Goal: Task Accomplishment & Management: Manage account settings

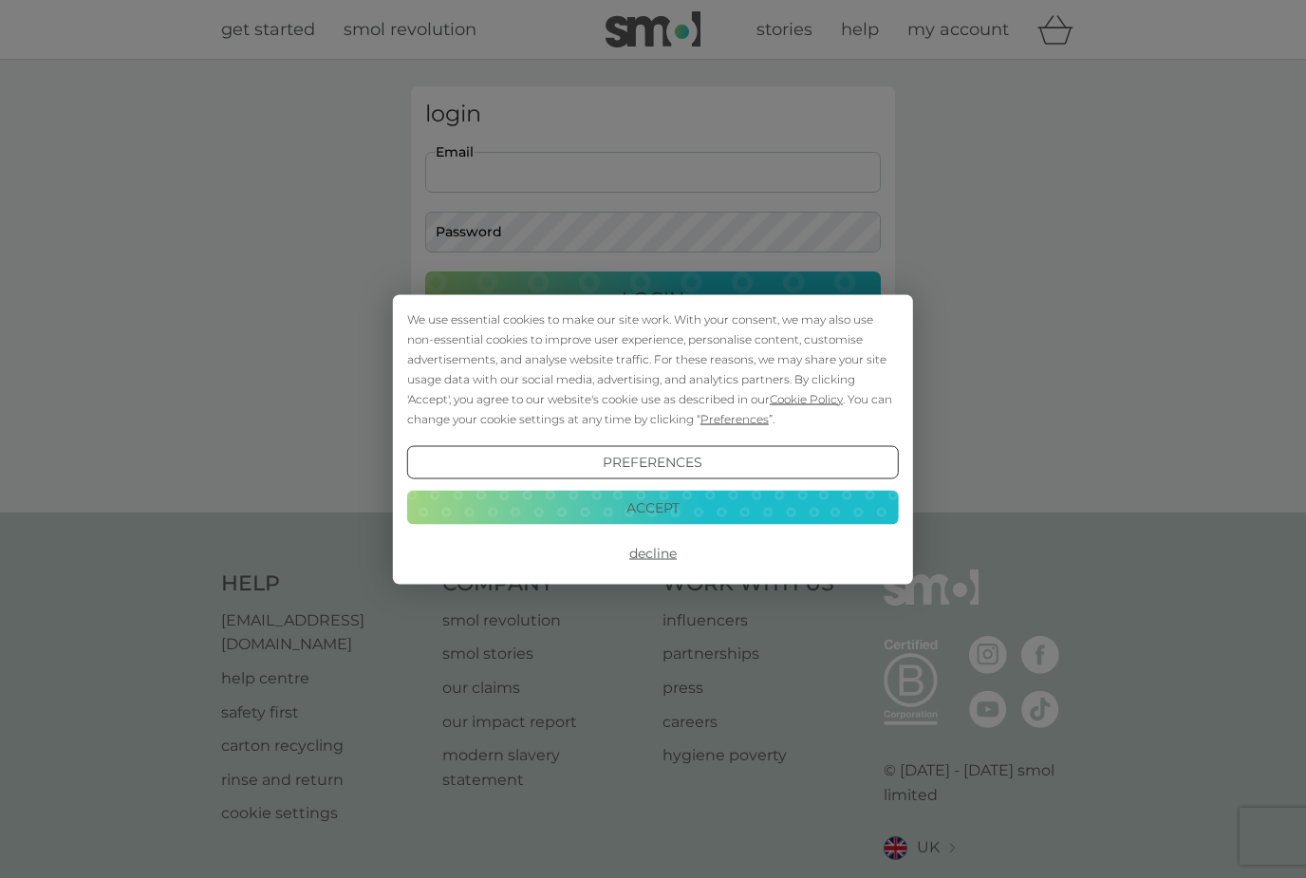
click at [780, 506] on button "Accept" at bounding box center [653, 508] width 492 height 34
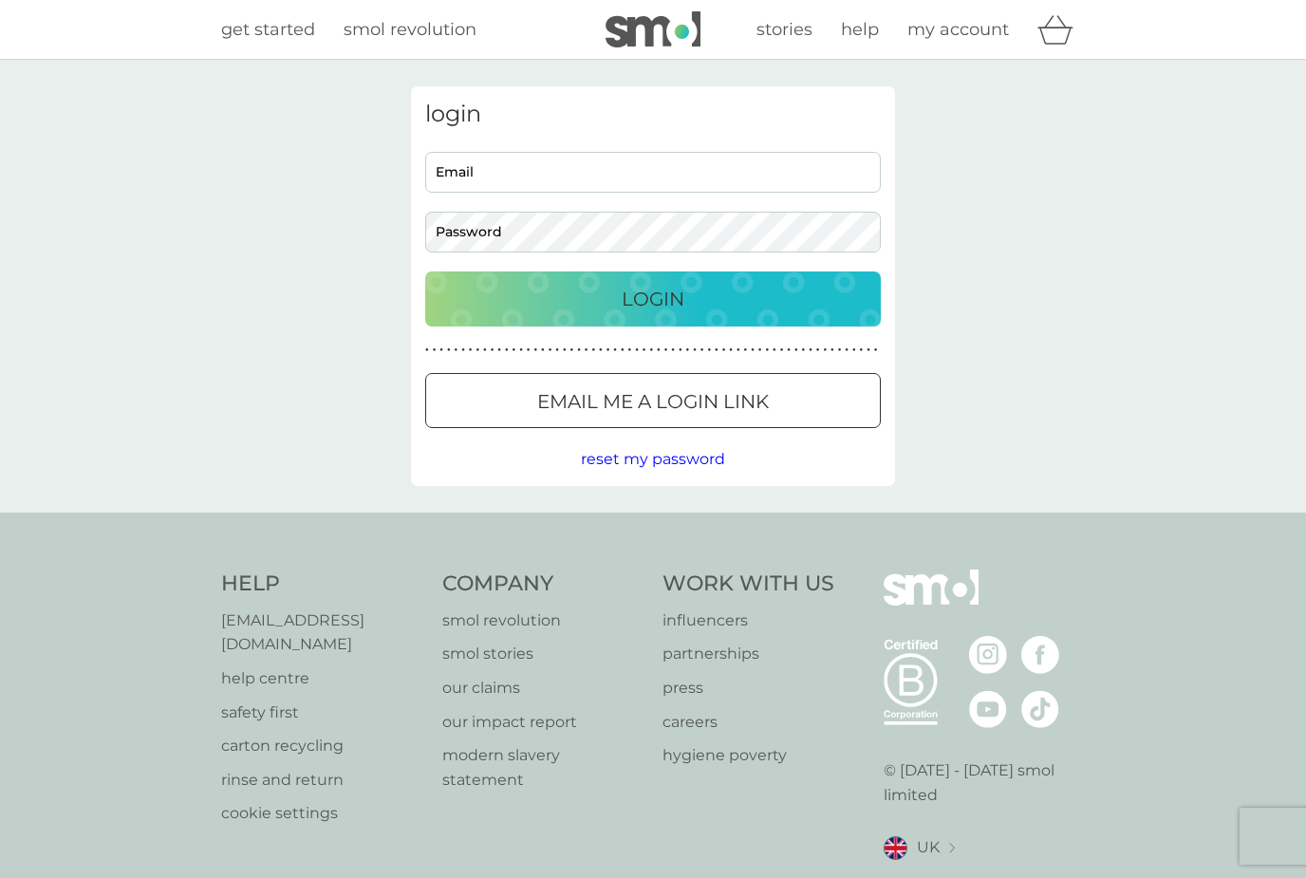
click at [569, 178] on input "Email" at bounding box center [653, 172] width 456 height 41
type input "[EMAIL_ADDRESS][DOMAIN_NAME]"
click at [669, 299] on p "Login" at bounding box center [653, 299] width 63 height 30
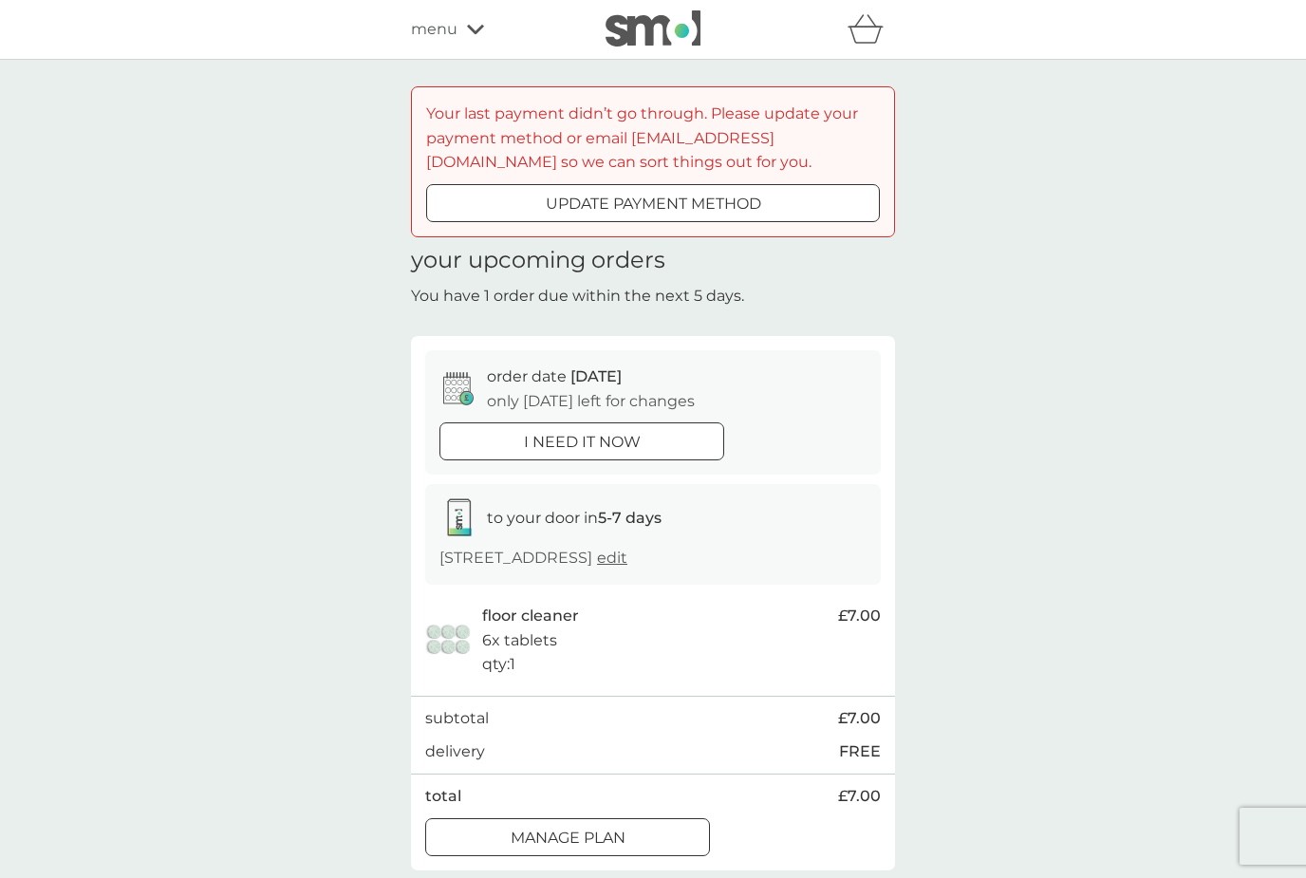
click at [676, 202] on div at bounding box center [676, 202] width 0 height 0
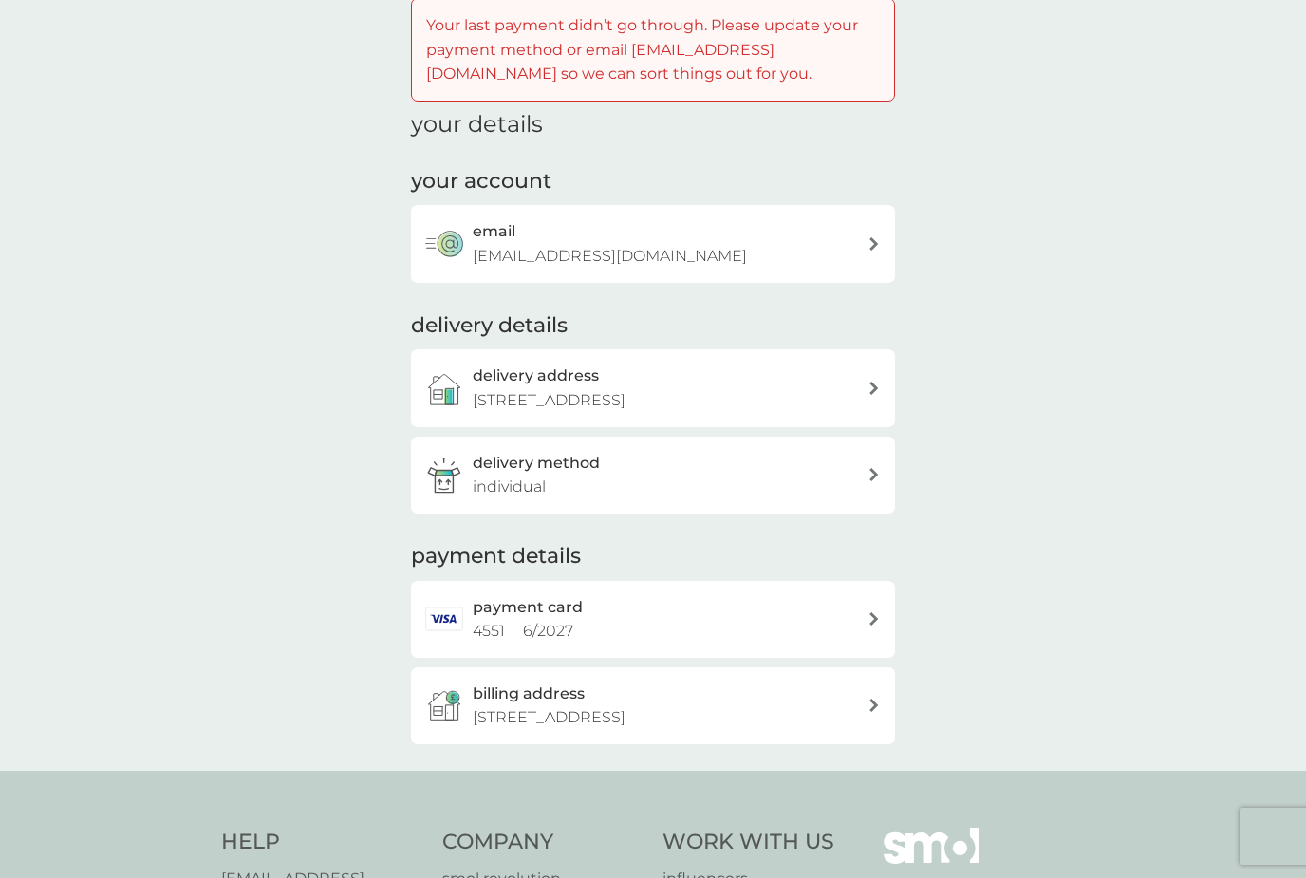
scroll to position [92, 0]
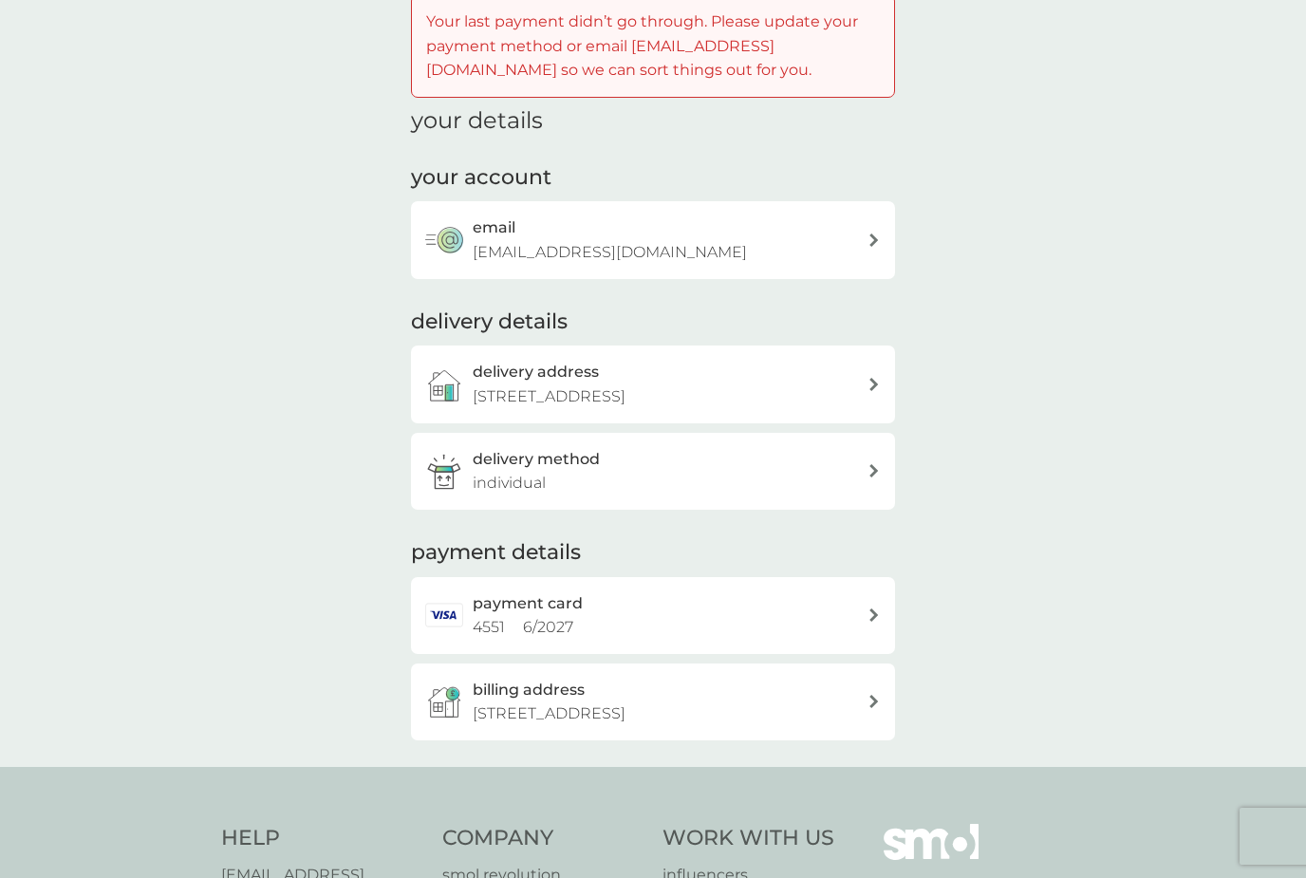
click at [863, 605] on div "payment card 4551 6 / 2027" at bounding box center [670, 615] width 395 height 48
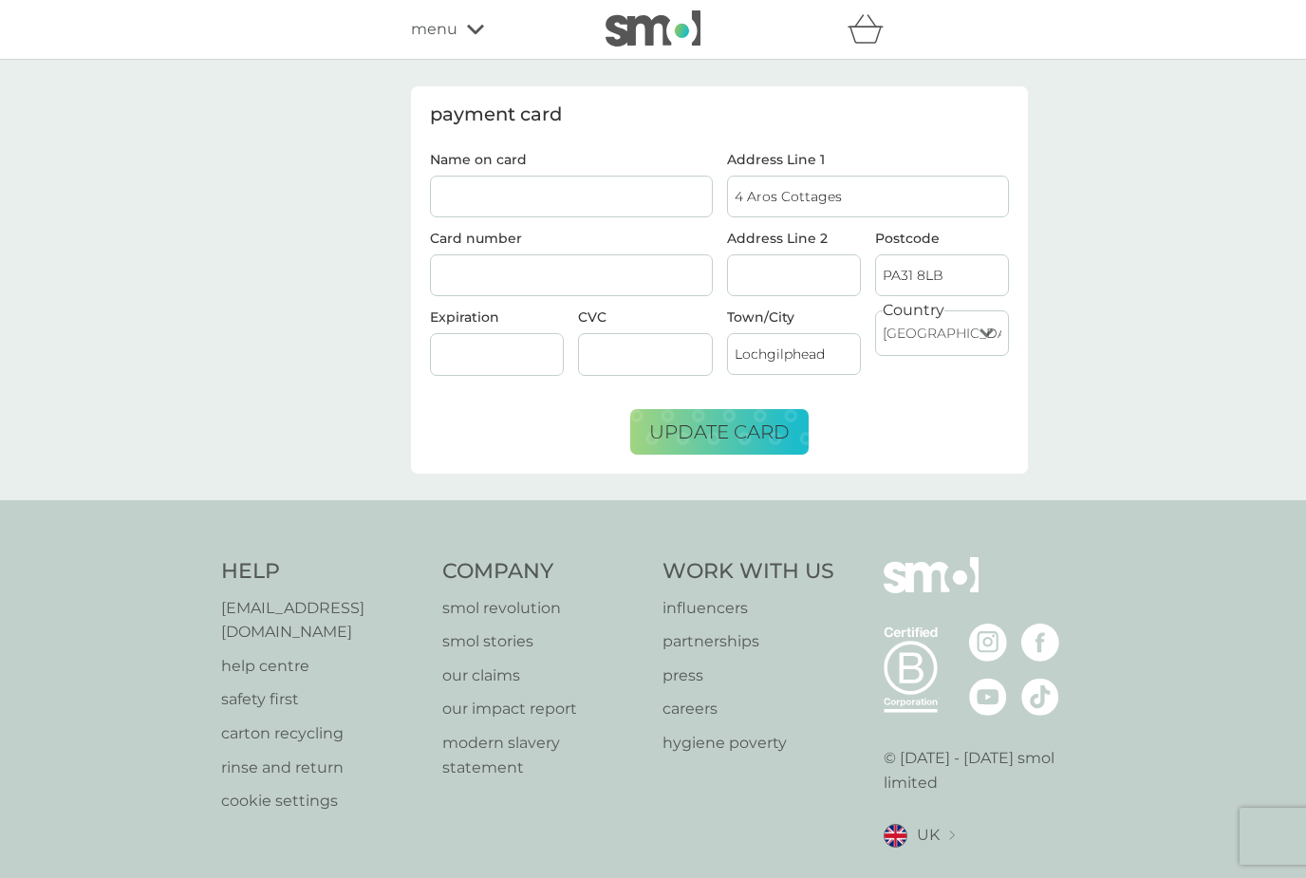
click at [541, 199] on input "Name on card" at bounding box center [571, 197] width 283 height 42
click at [738, 429] on span "update card" at bounding box center [719, 432] width 140 height 23
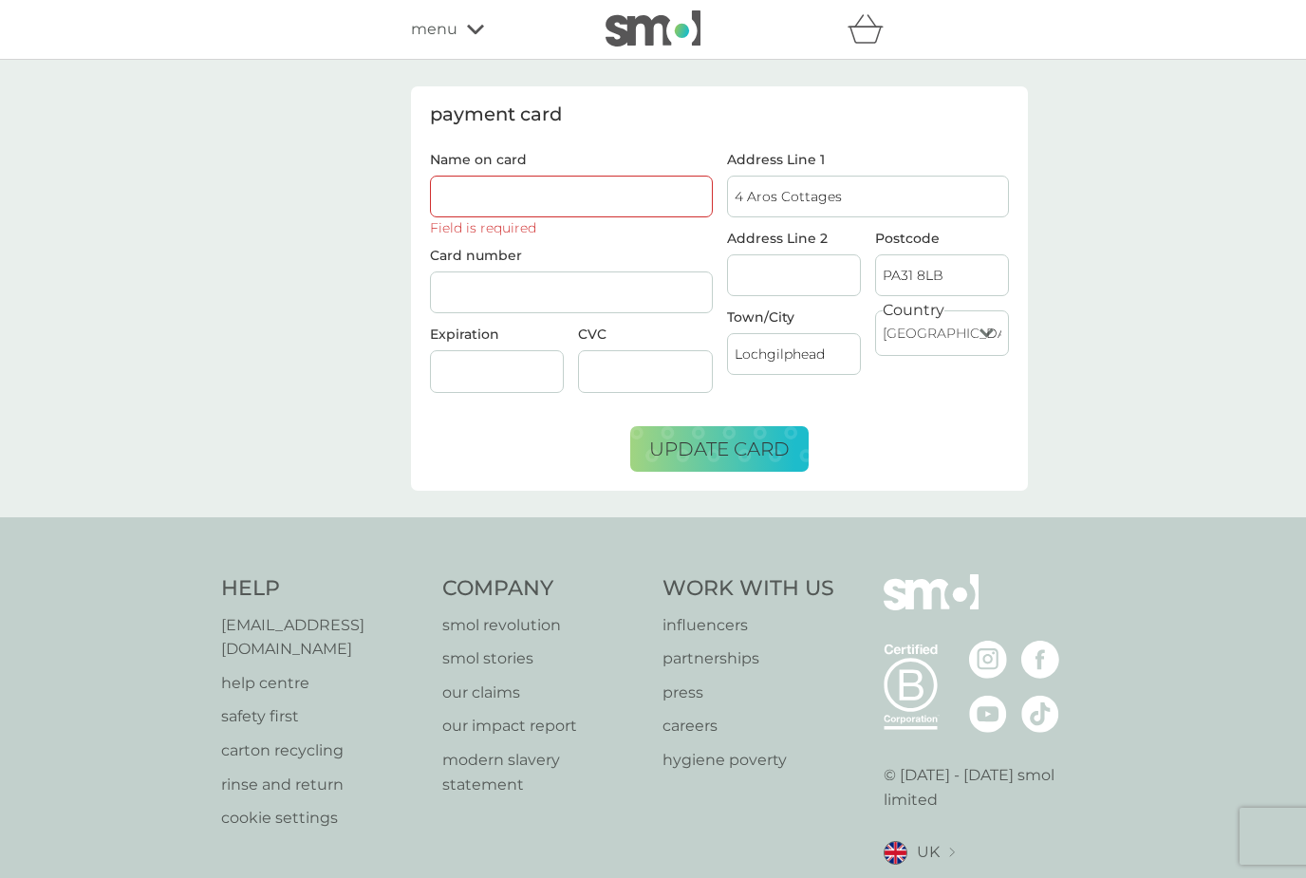
click at [511, 191] on input "Name on card" at bounding box center [571, 197] width 283 height 42
click at [525, 198] on input "Name on card" at bounding box center [571, 197] width 283 height 42
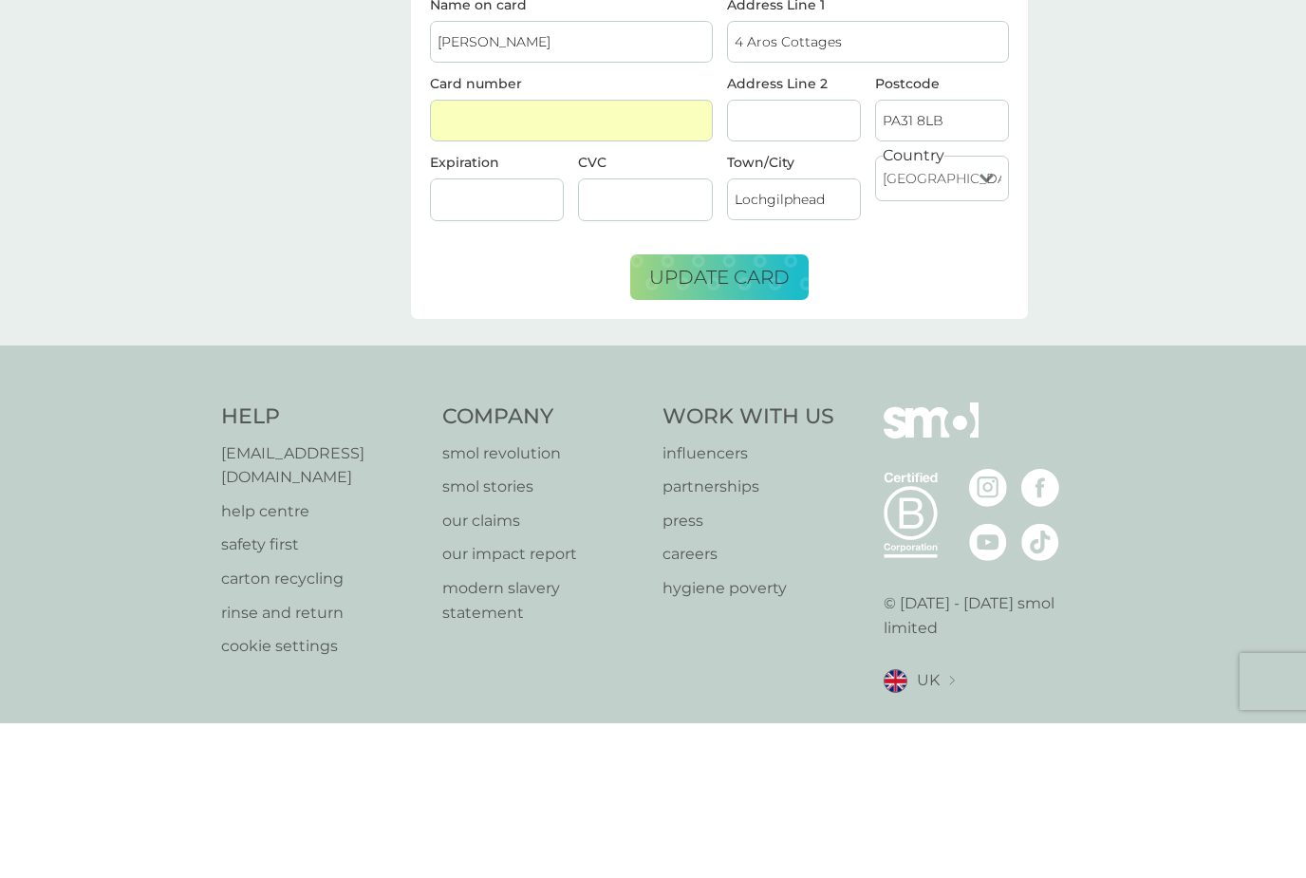
scroll to position [61, 0]
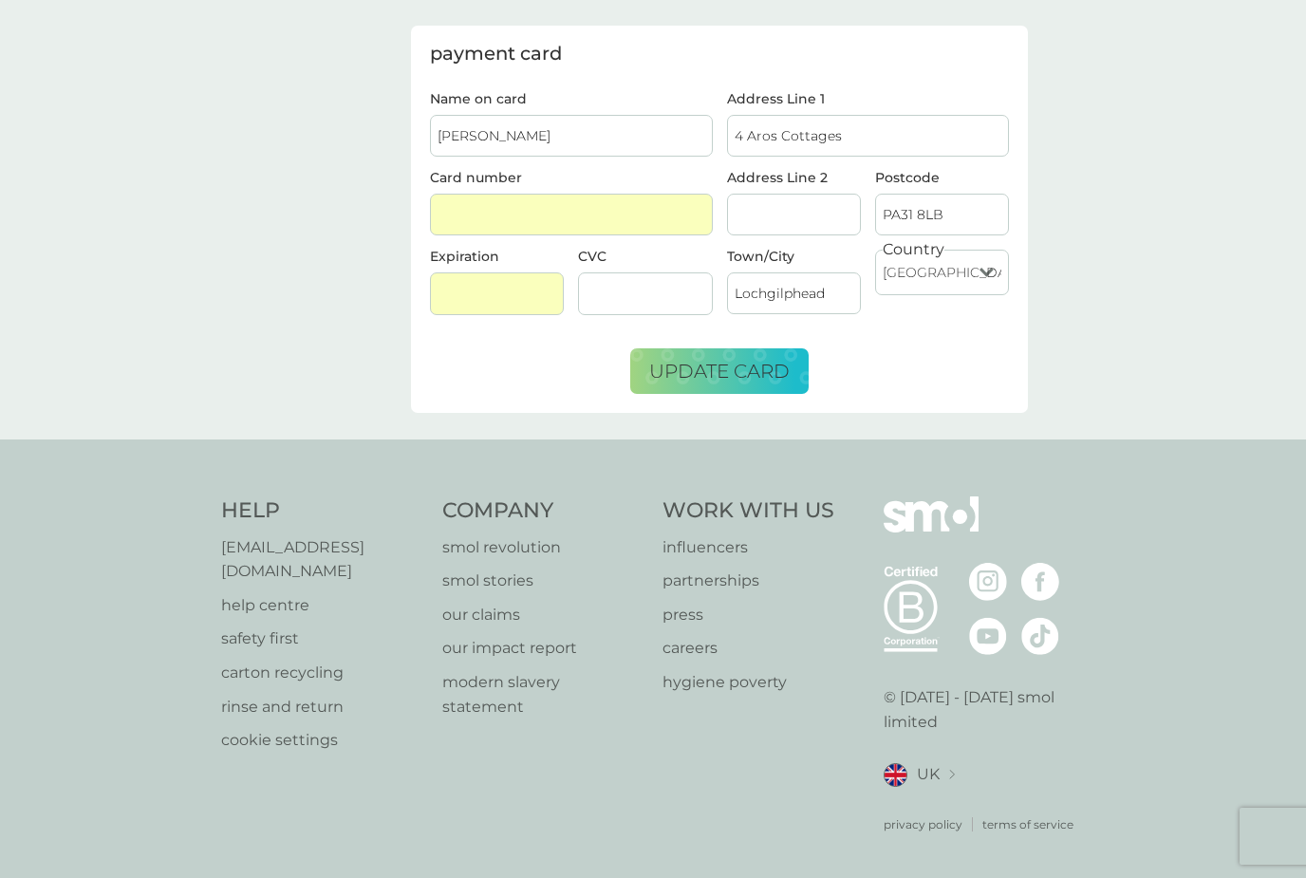
click at [600, 137] on input "[PERSON_NAME]" at bounding box center [571, 136] width 283 height 42
click at [498, 134] on input "[PERSON_NAME]" at bounding box center [571, 136] width 283 height 42
type input "[PERSON_NAME]"
click at [751, 374] on span "update card" at bounding box center [719, 371] width 140 height 23
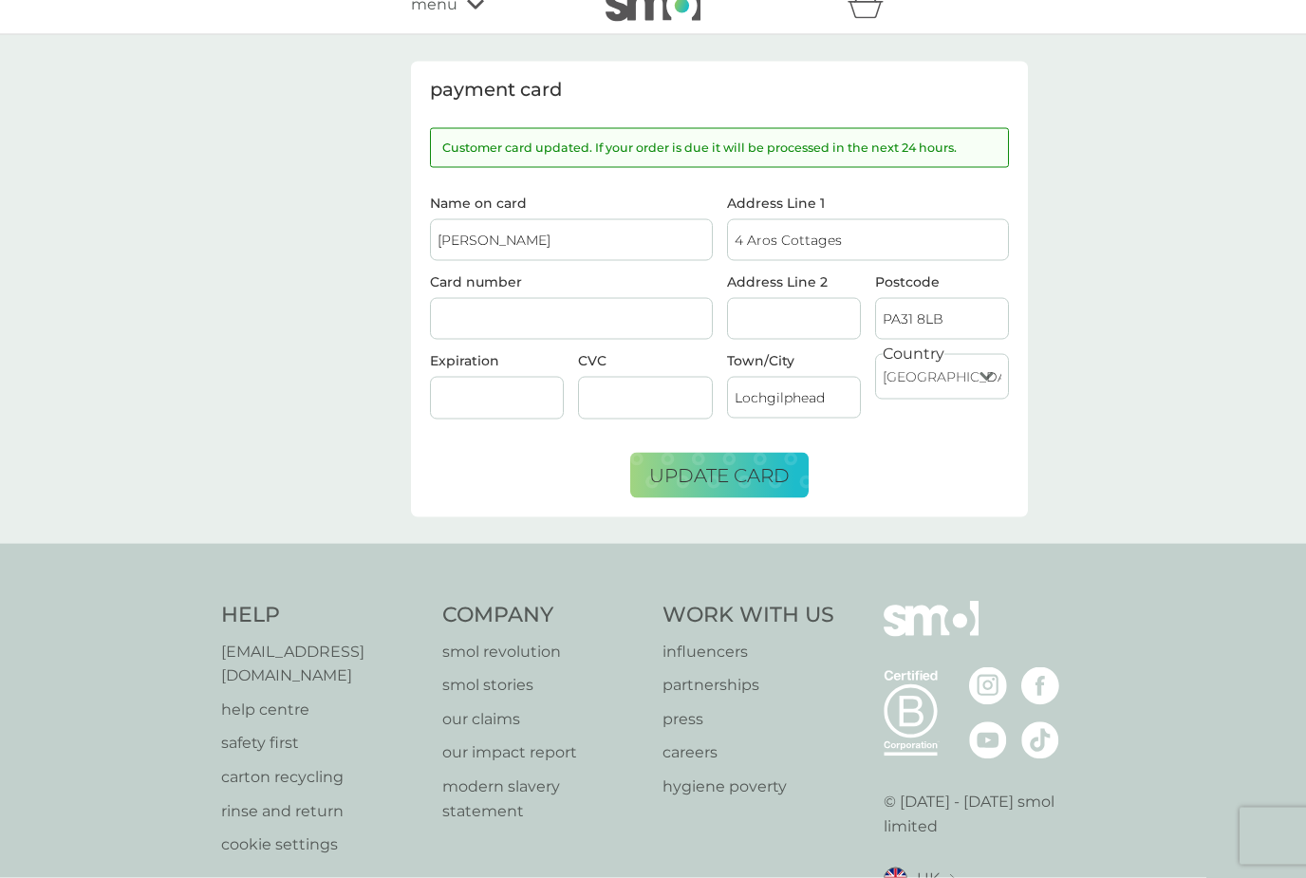
scroll to position [0, 0]
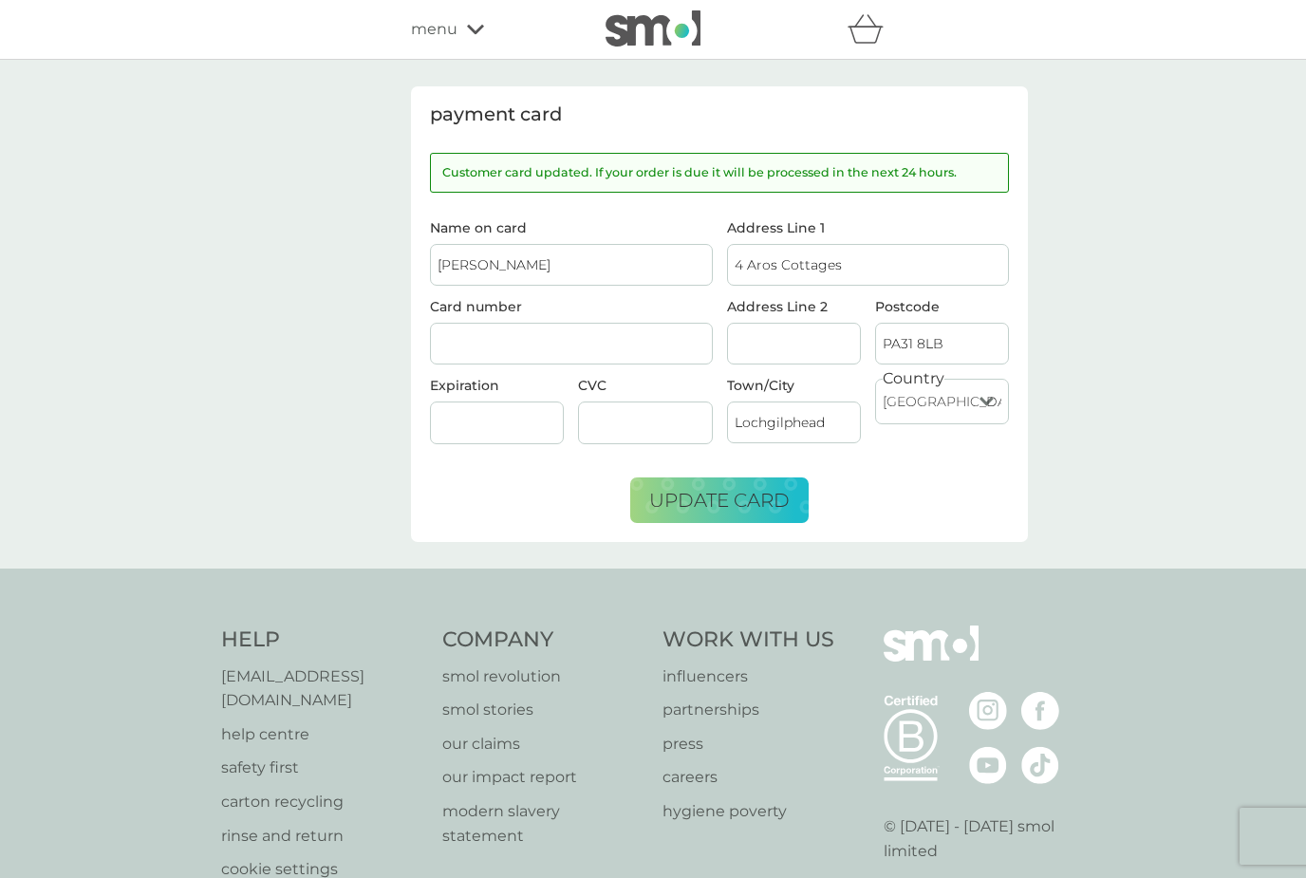
click at [449, 26] on span "menu" at bounding box center [434, 29] width 47 height 25
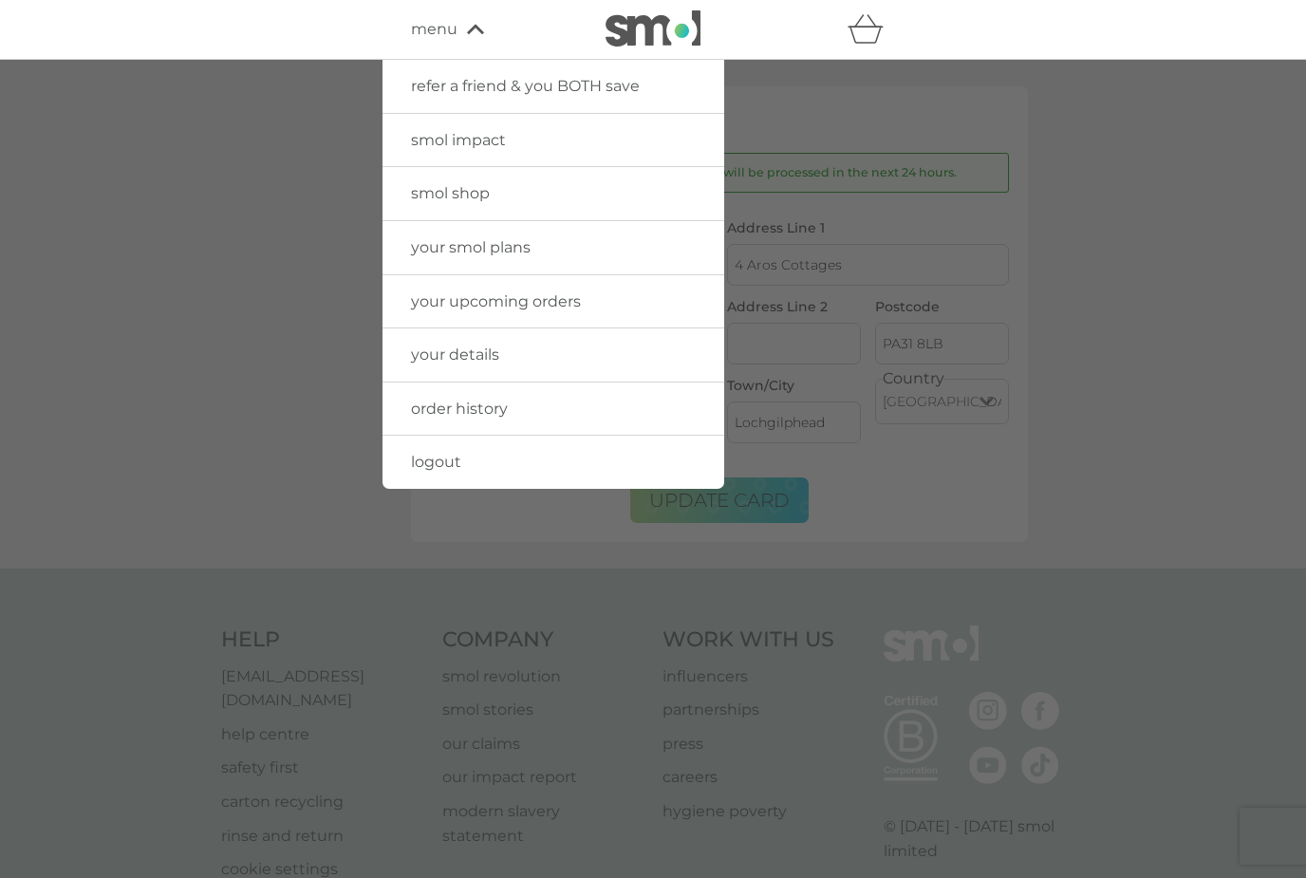
click at [601, 248] on link "your smol plans" at bounding box center [554, 247] width 342 height 53
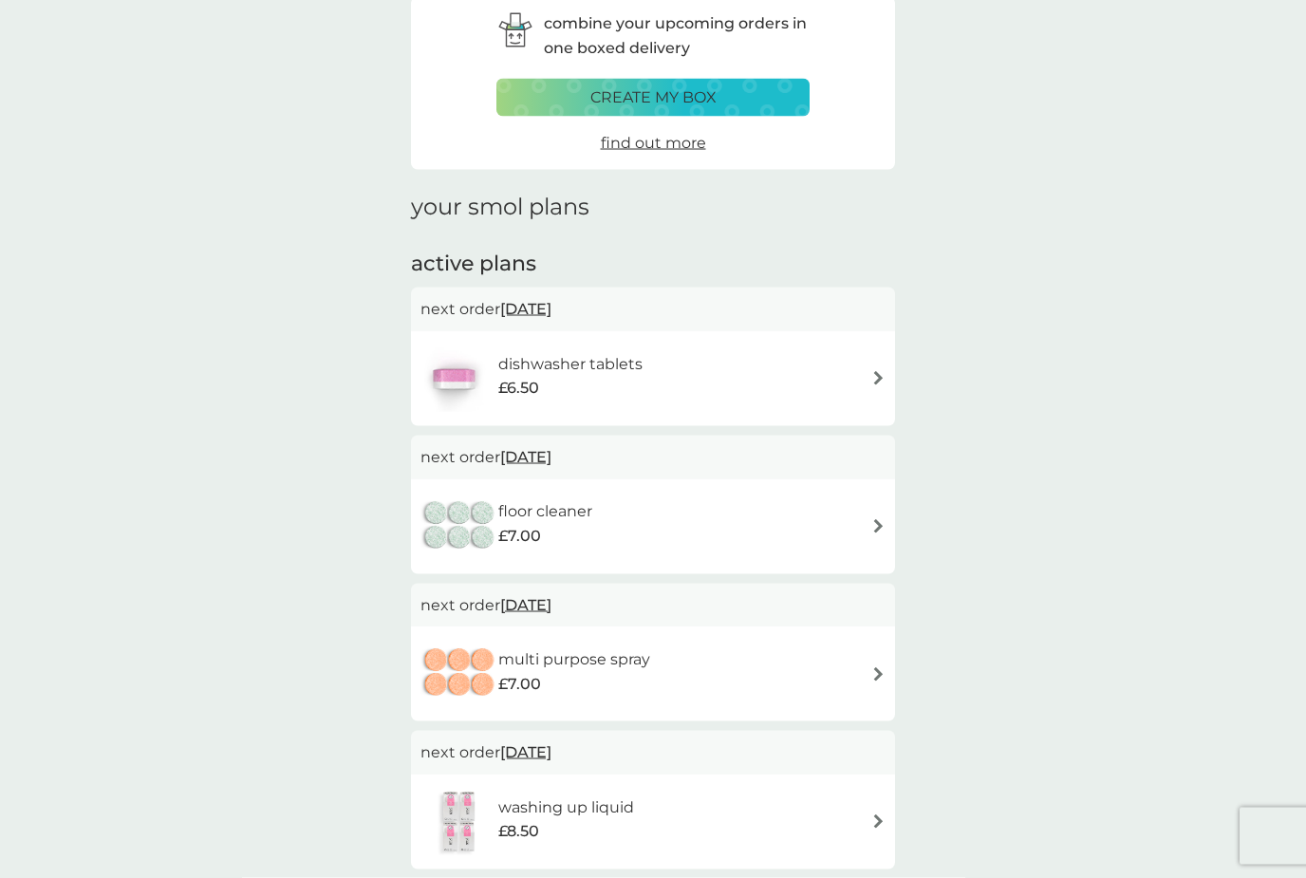
scroll to position [90, 0]
click at [883, 381] on img at bounding box center [878, 377] width 14 height 14
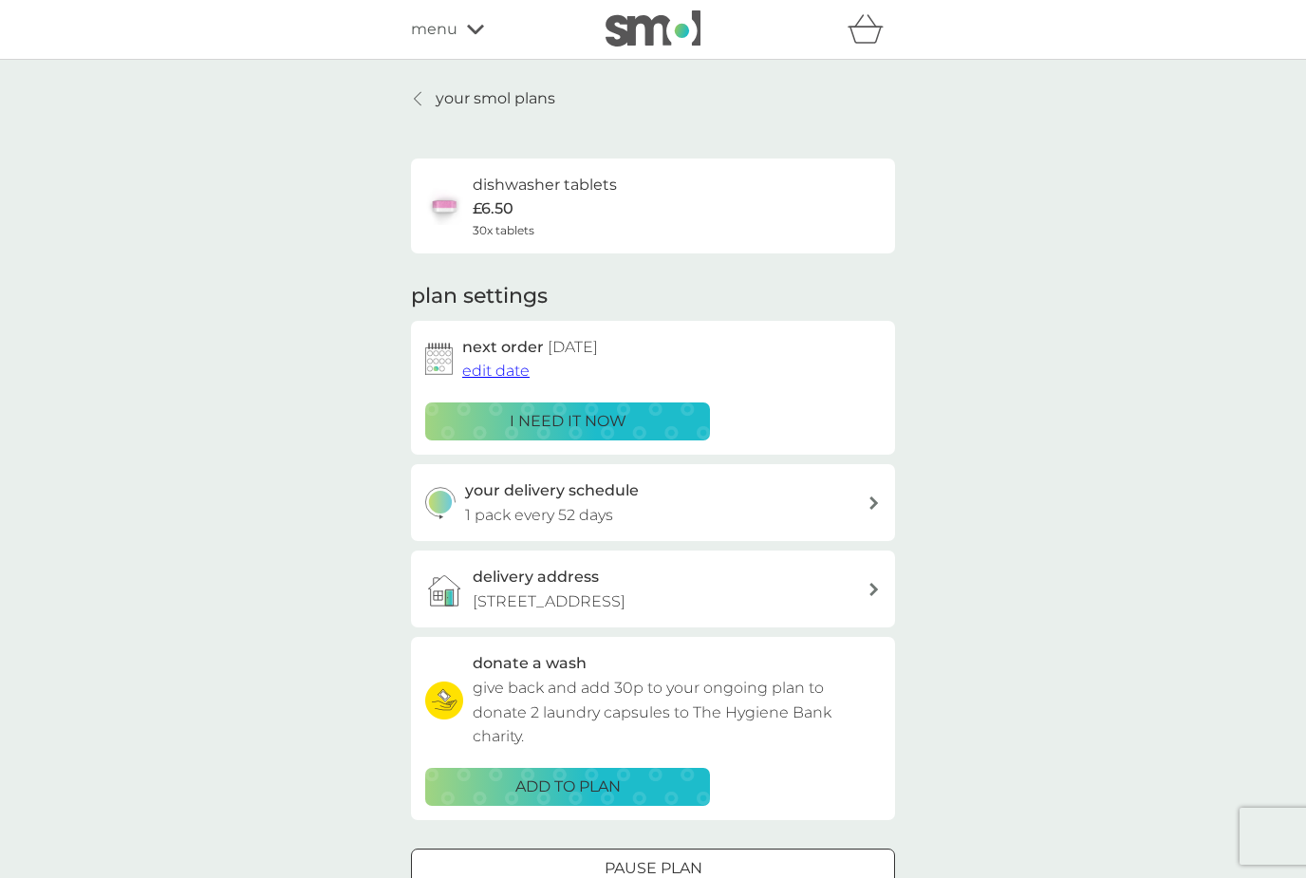
click at [722, 856] on div "Pause plan" at bounding box center [653, 868] width 482 height 25
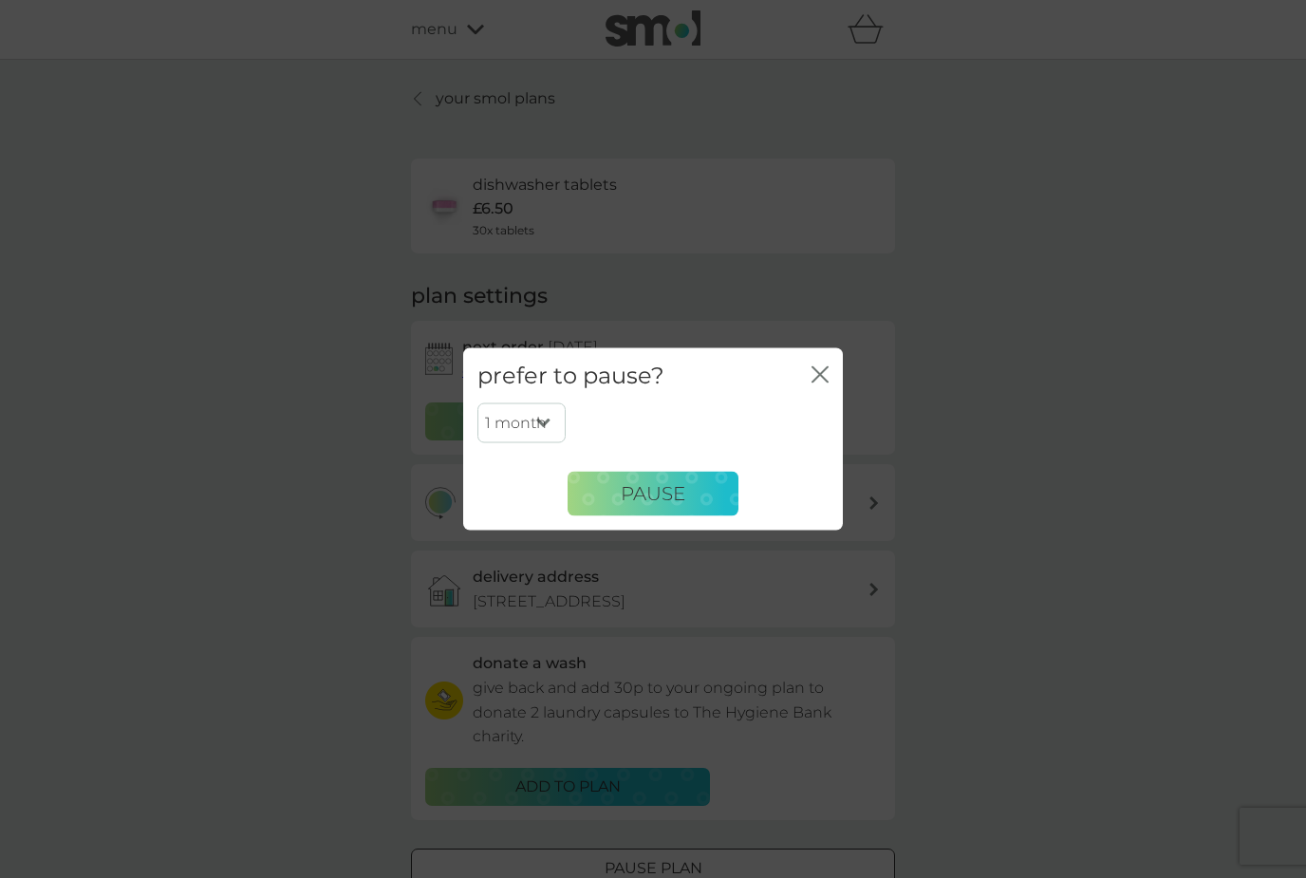
click at [549, 439] on select "1 month 2 months 3 months 4 months 5 months 6 months" at bounding box center [521, 423] width 88 height 40
select select "6"
click at [711, 513] on button "Pause" at bounding box center [653, 494] width 171 height 46
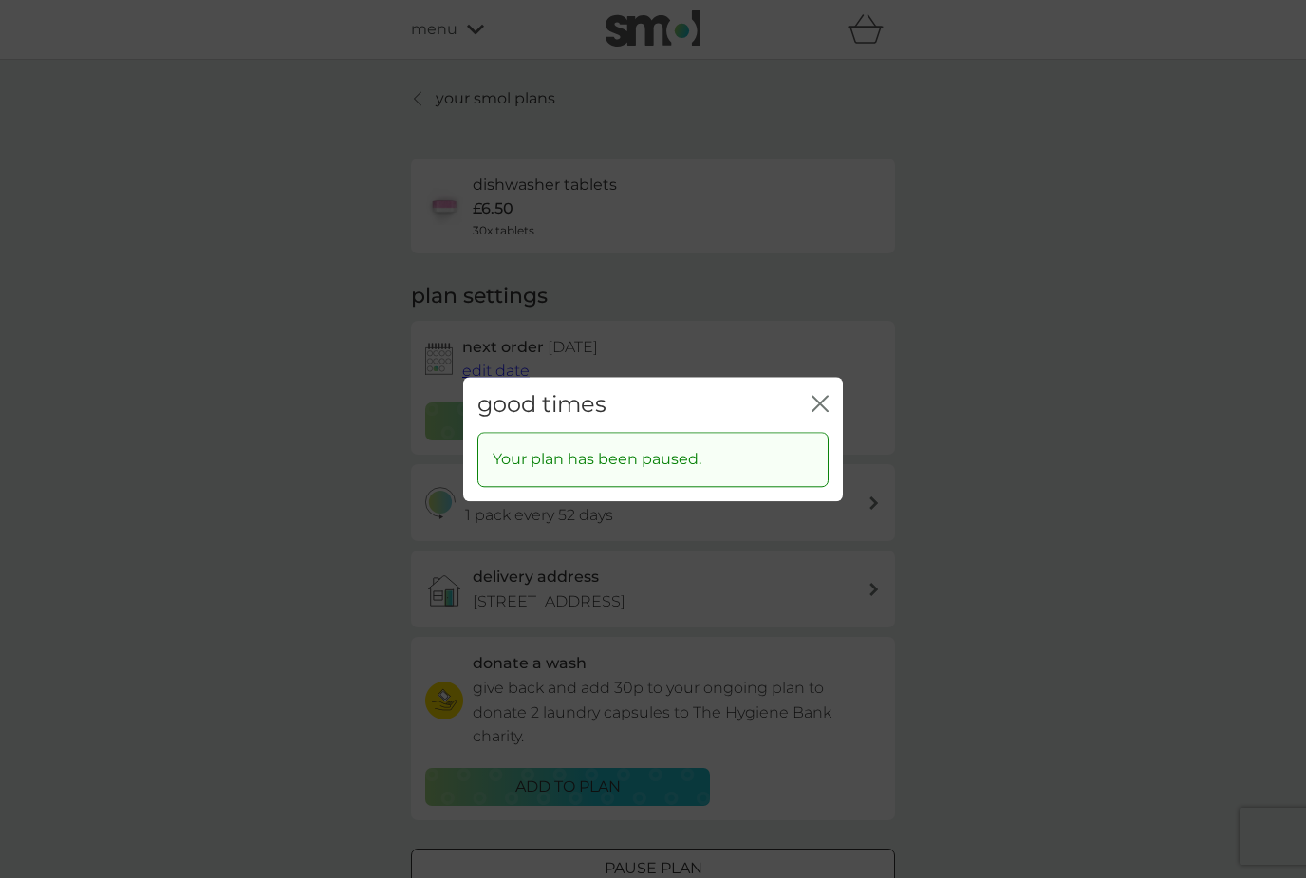
click at [825, 412] on icon "close" at bounding box center [820, 403] width 17 height 17
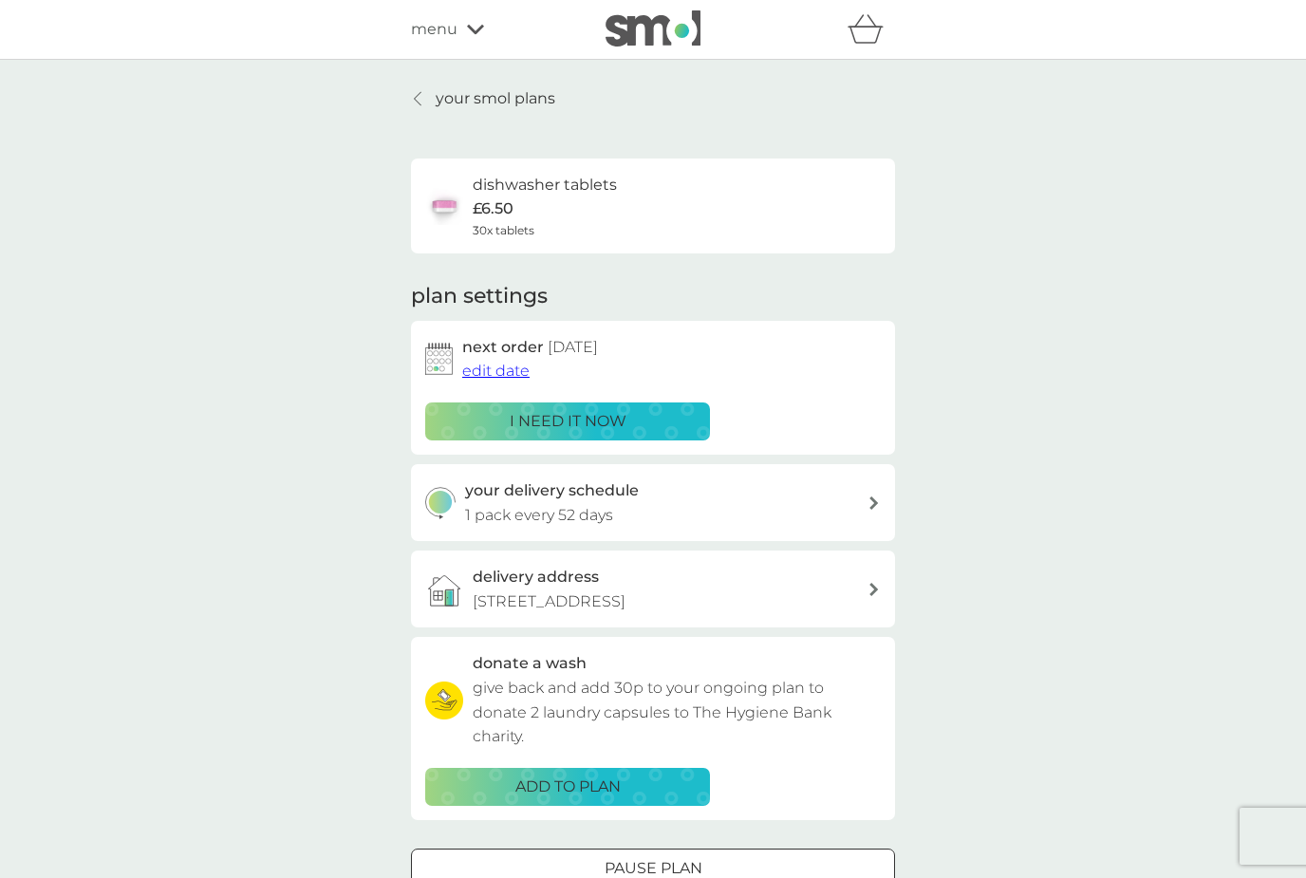
click at [423, 97] on div at bounding box center [418, 98] width 13 height 15
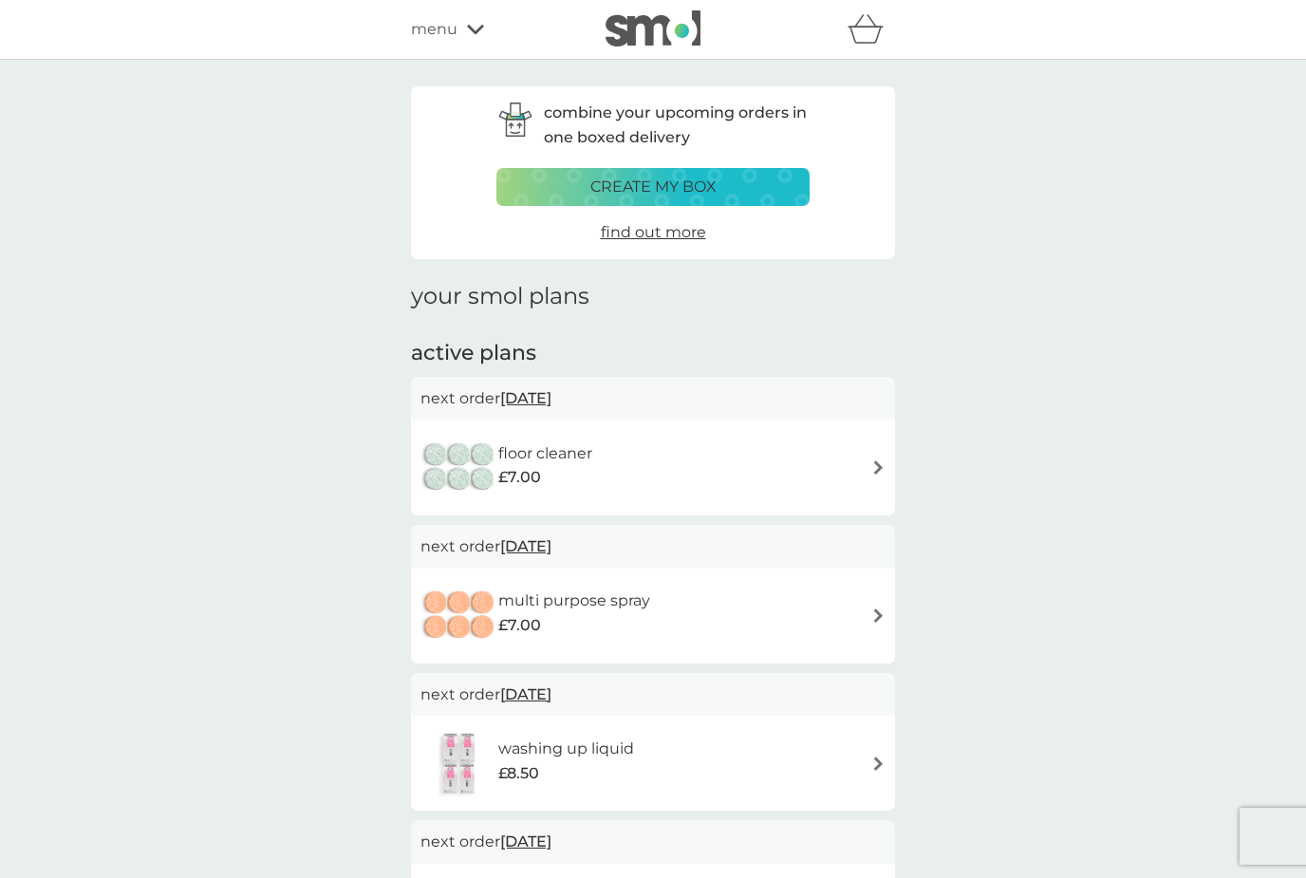
click at [879, 471] on img at bounding box center [878, 467] width 14 height 14
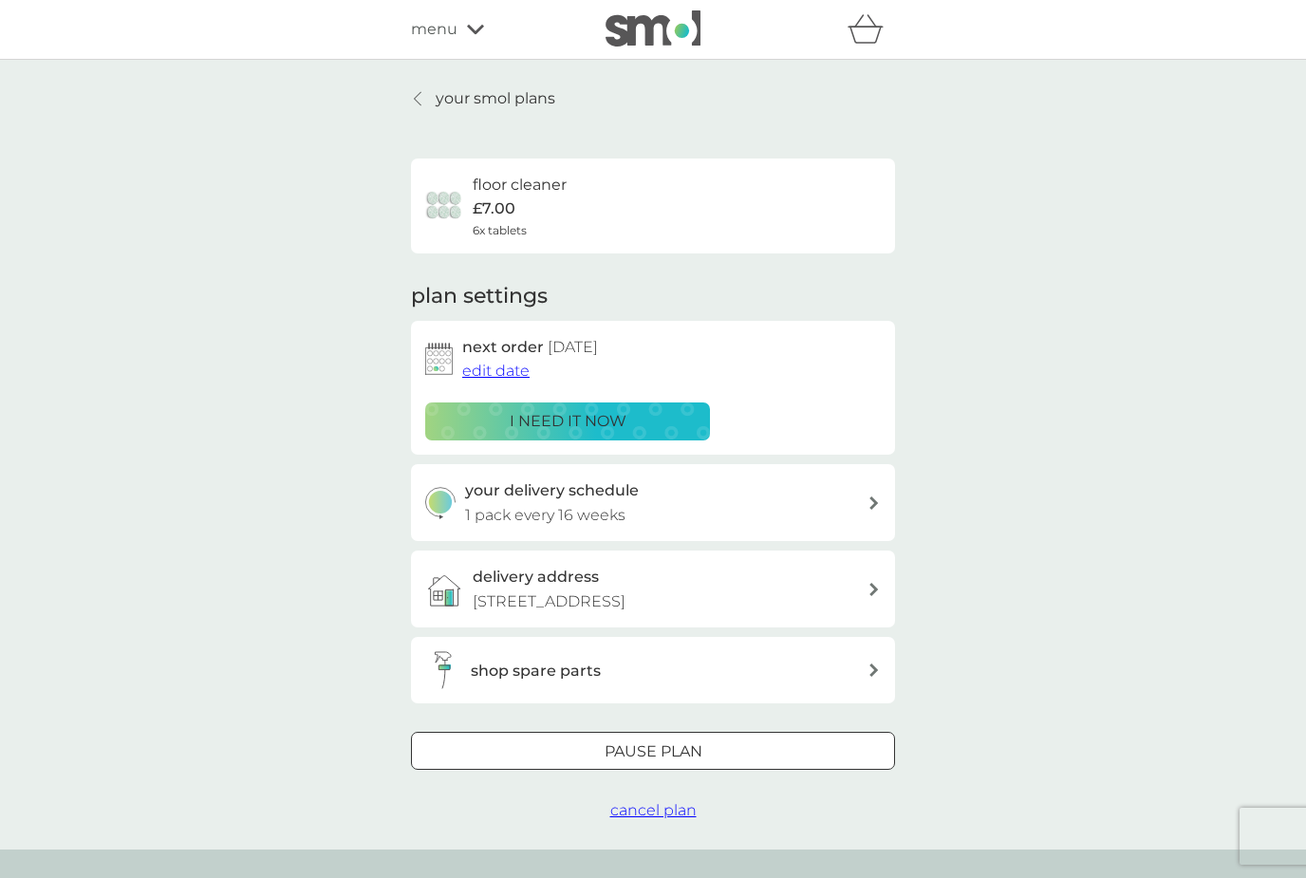
click at [739, 748] on div "Pause plan" at bounding box center [653, 751] width 482 height 25
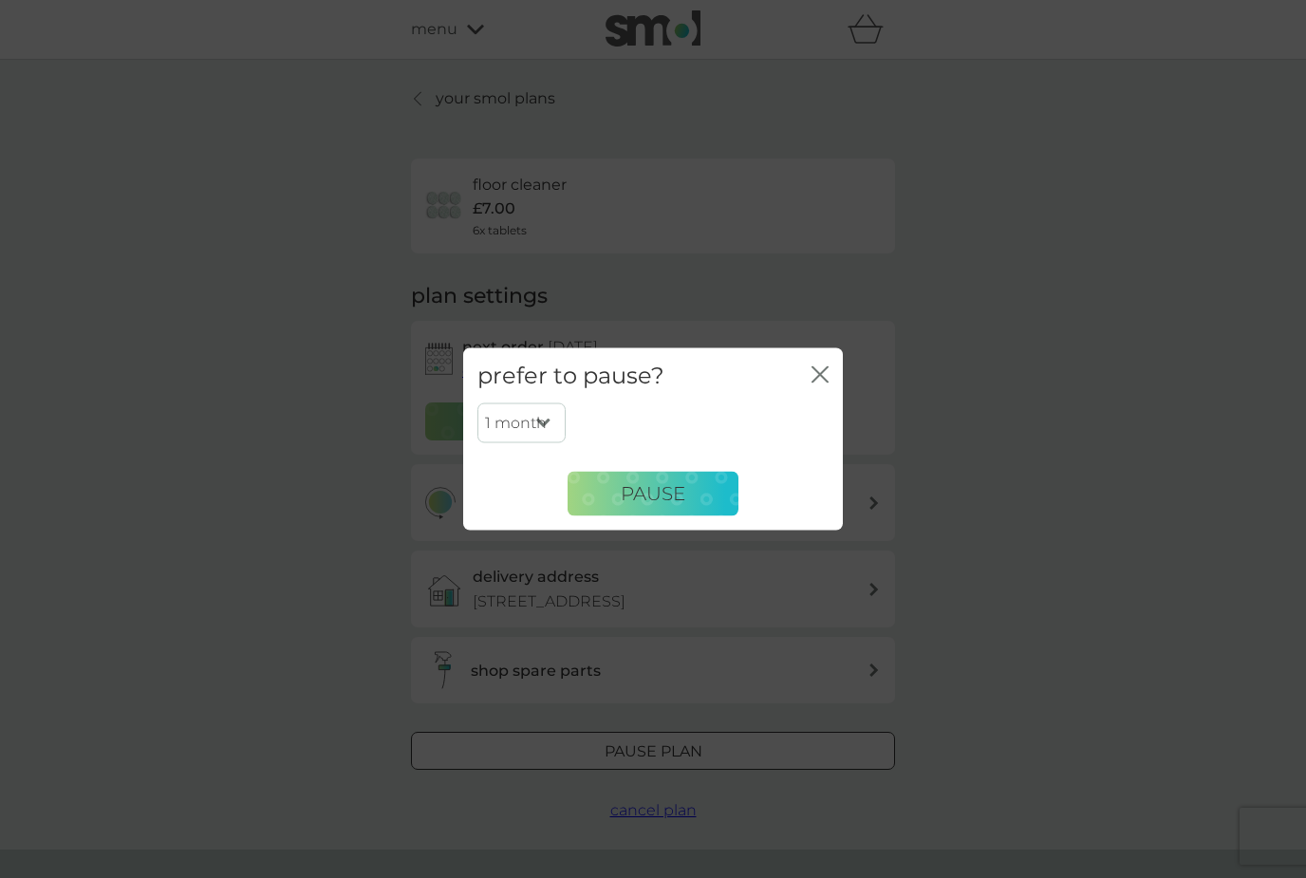
click at [543, 443] on select "1 month 2 months 3 months 4 months 5 months 6 months" at bounding box center [521, 423] width 88 height 40
select select "6"
click at [693, 516] on button "Pause" at bounding box center [653, 494] width 171 height 46
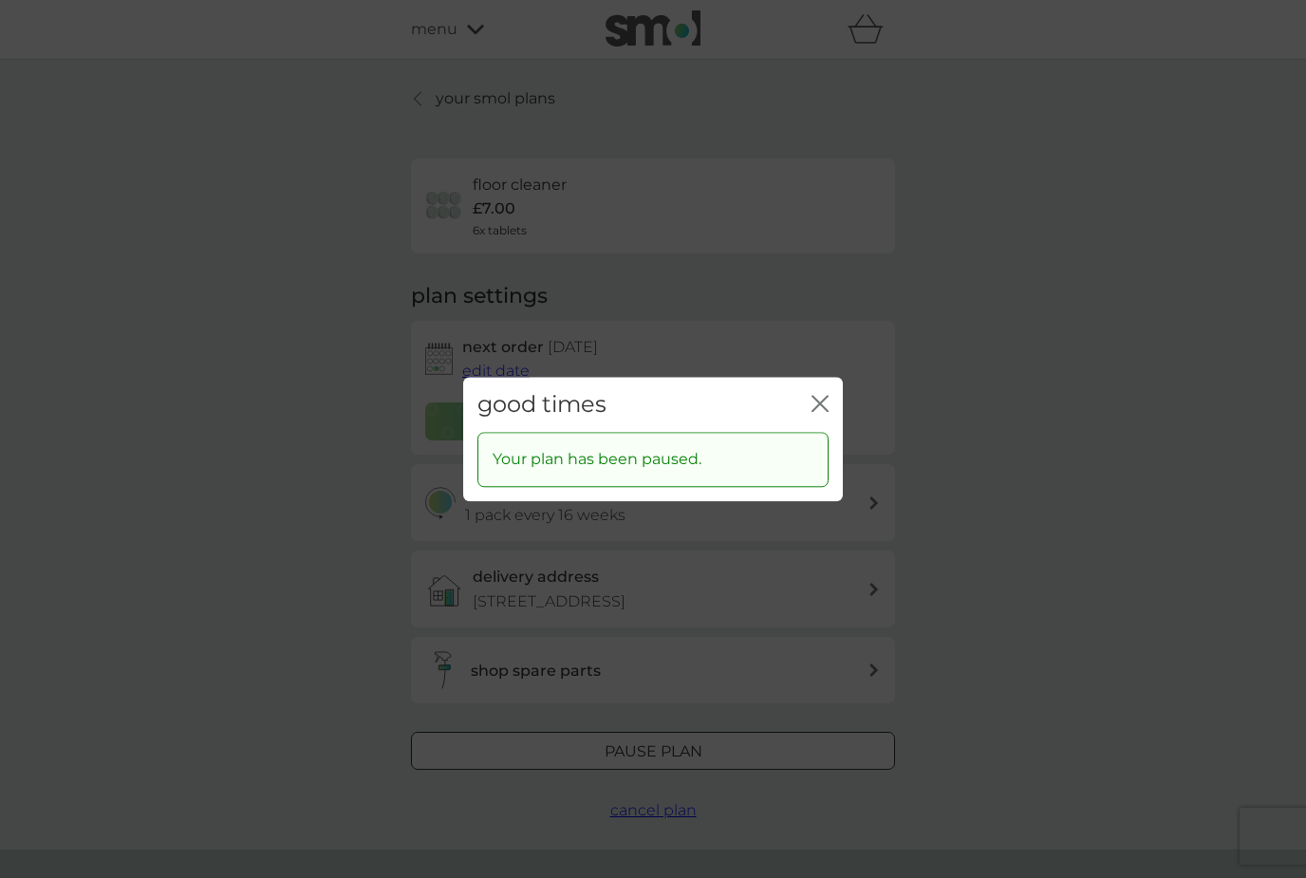
click at [820, 415] on button "close" at bounding box center [820, 405] width 17 height 20
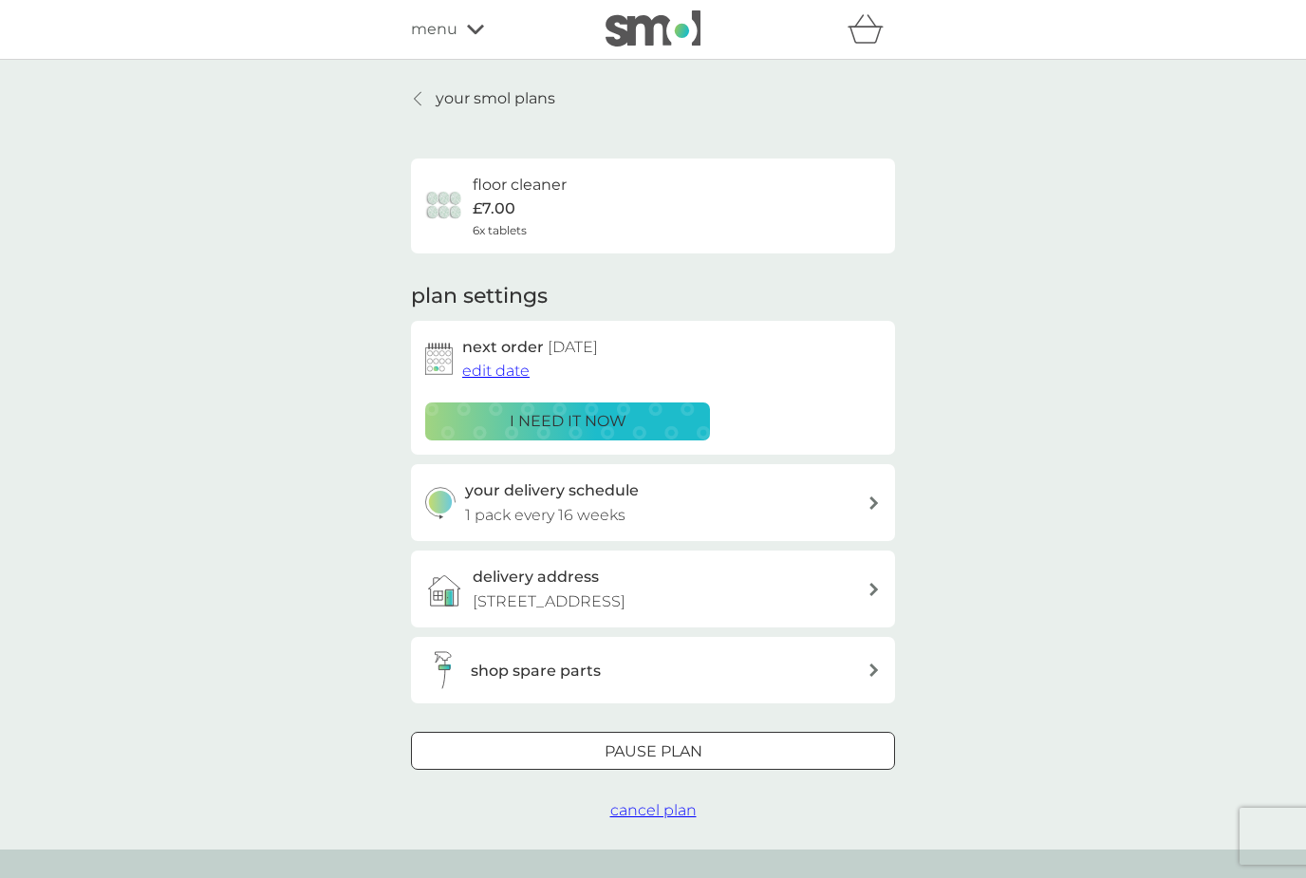
click at [425, 100] on div at bounding box center [418, 98] width 13 height 15
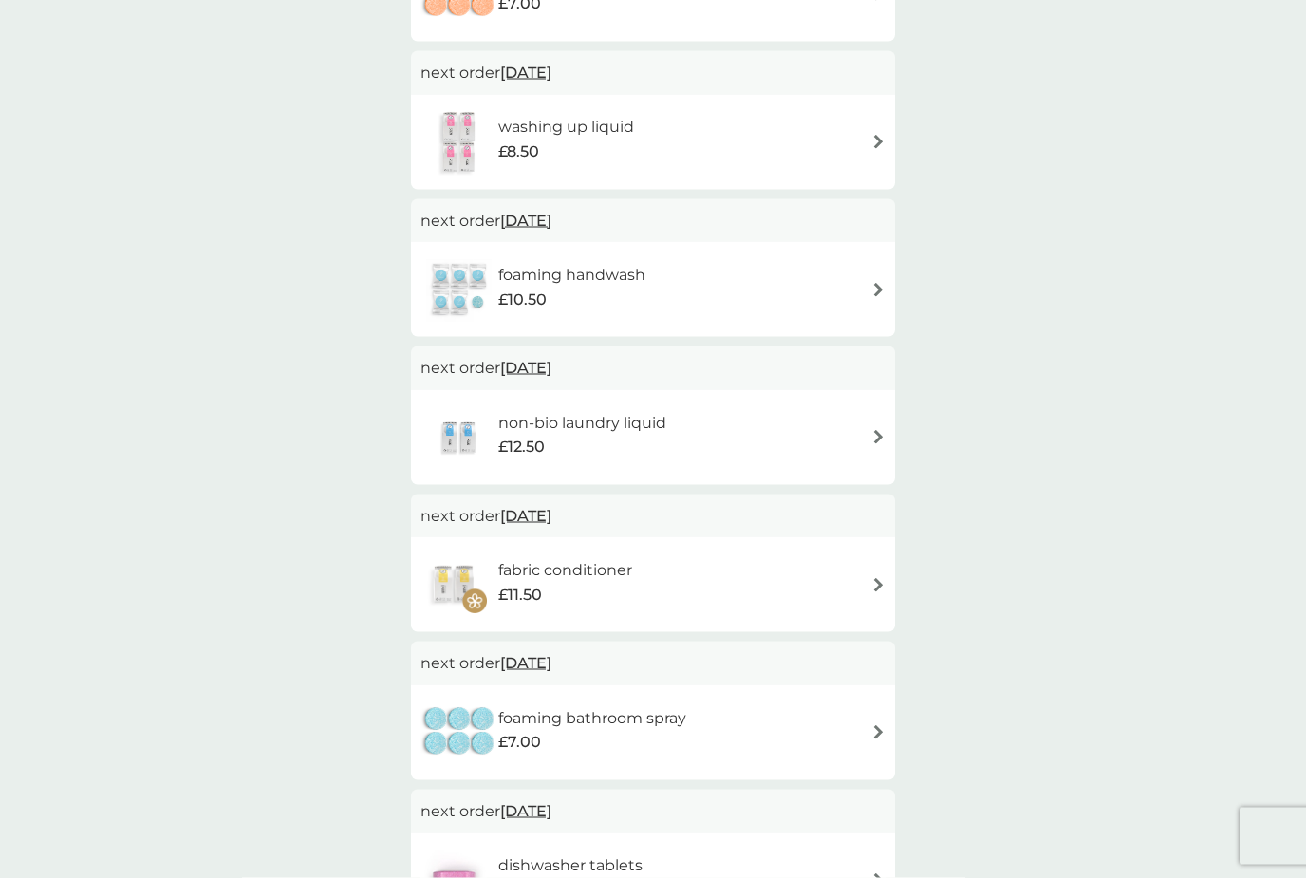
scroll to position [482, 0]
